Goal: Information Seeking & Learning: Learn about a topic

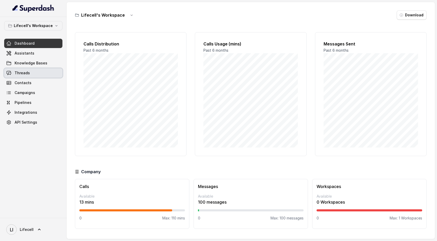
click at [32, 77] on link "Threads" at bounding box center [33, 72] width 58 height 9
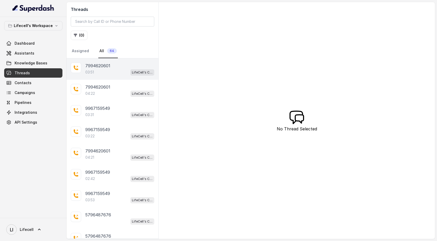
click at [96, 77] on div "7994620601 03:51 LifeCell's Call Assistant" at bounding box center [113, 68] width 92 height 21
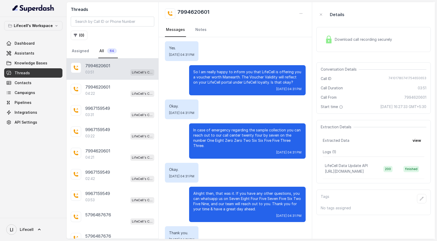
scroll to position [721, 0]
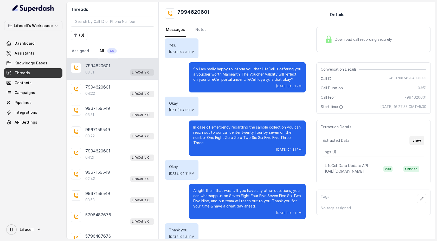
click at [416, 139] on button "view" at bounding box center [416, 140] width 15 height 9
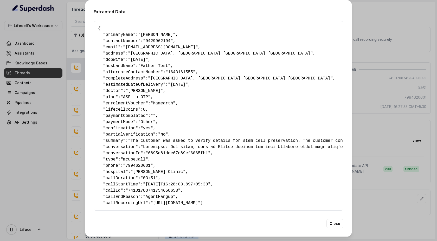
scroll to position [6, 0]
click at [335, 160] on button "Close" at bounding box center [334, 223] width 17 height 9
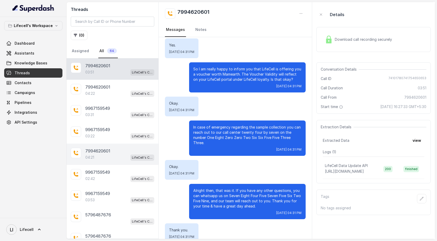
click at [115, 153] on div "7994620601" at bounding box center [119, 151] width 69 height 6
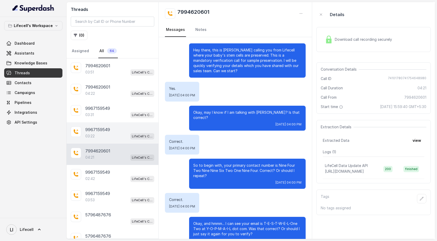
scroll to position [959, 0]
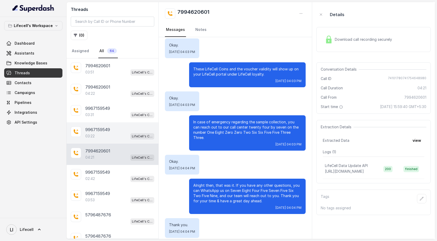
click at [116, 129] on div "9967159549" at bounding box center [119, 130] width 69 height 6
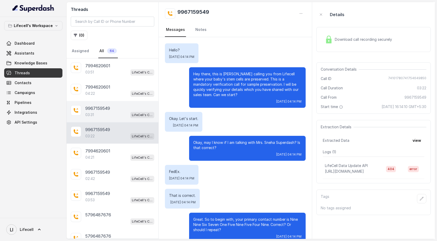
scroll to position [794, 0]
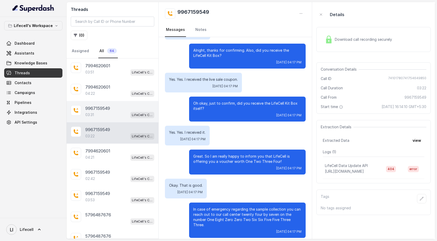
click at [117, 110] on div "9967159549" at bounding box center [119, 108] width 69 height 6
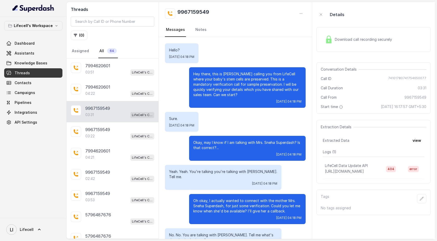
scroll to position [844, 0]
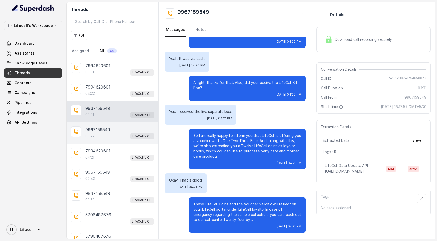
click at [116, 134] on div "03:22 LifeCell's Call Assistant" at bounding box center [119, 136] width 69 height 7
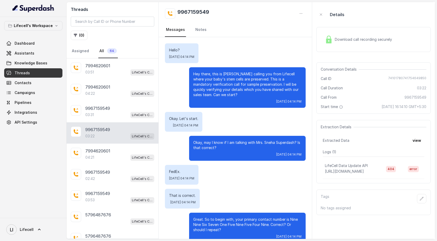
scroll to position [794, 0]
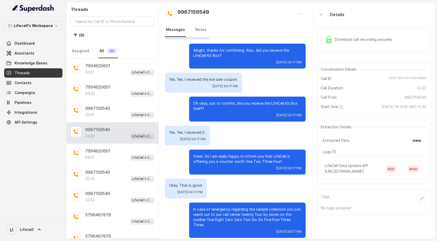
click at [415, 160] on td "error" at bounding box center [413, 169] width 21 height 20
click at [413, 160] on span "error" at bounding box center [412, 169] width 11 height 6
click at [418, 142] on button "view" at bounding box center [416, 140] width 15 height 9
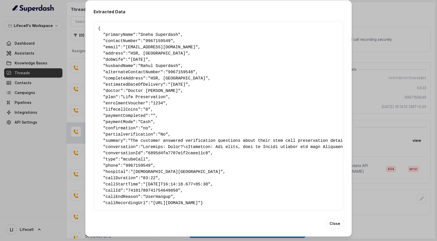
scroll to position [6, 0]
click at [333, 160] on button "Close" at bounding box center [334, 223] width 17 height 9
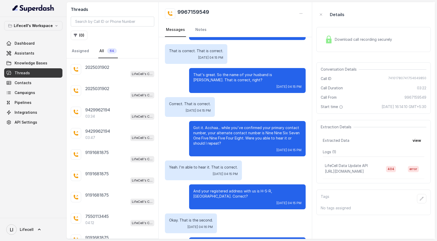
scroll to position [0, 0]
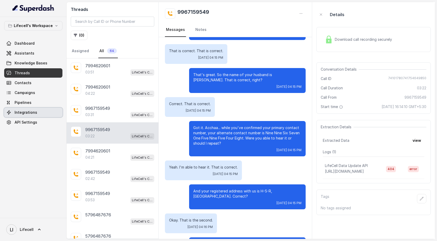
click at [40, 112] on link "Integrations" at bounding box center [33, 112] width 58 height 9
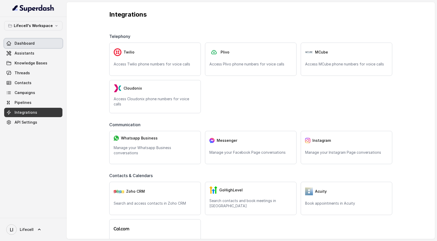
click at [46, 45] on link "Dashboard" at bounding box center [33, 43] width 58 height 9
